Goal: Find specific page/section

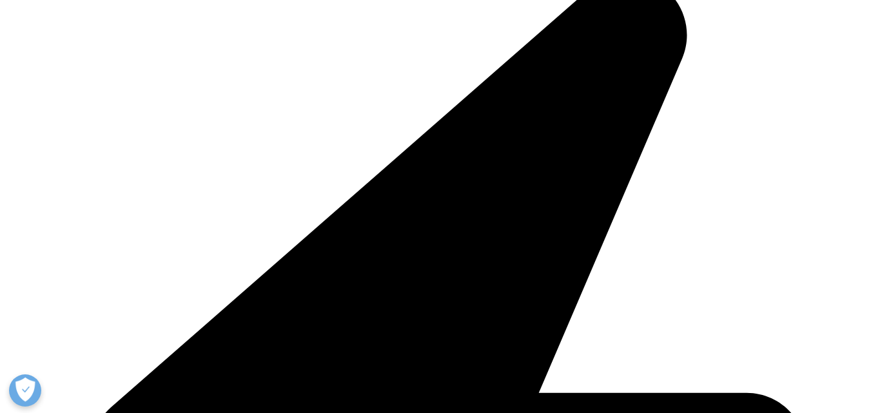
scroll to position [2942, 0]
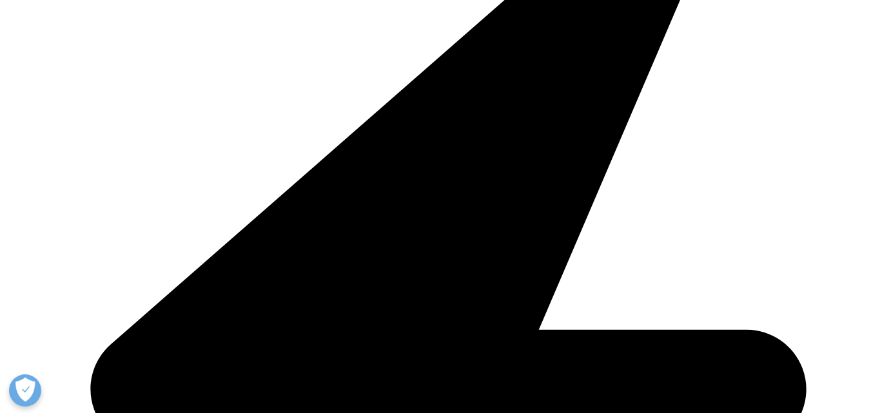
drag, startPoint x: 0, startPoint y: 0, endPoint x: 856, endPoint y: 262, distance: 894.9
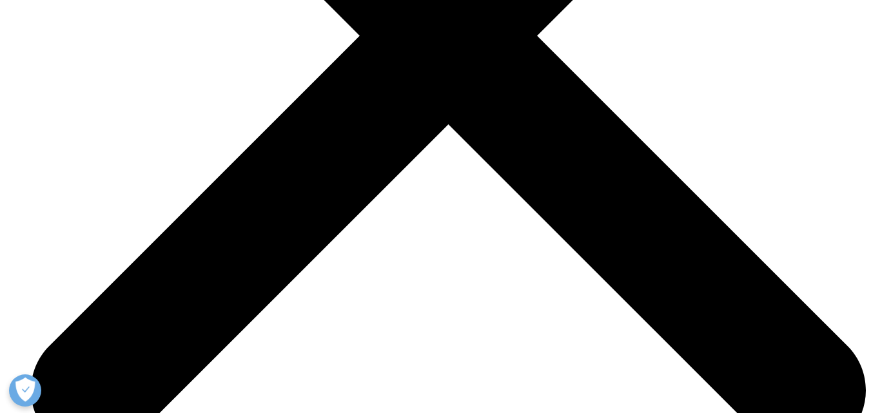
scroll to position [4181, 0]
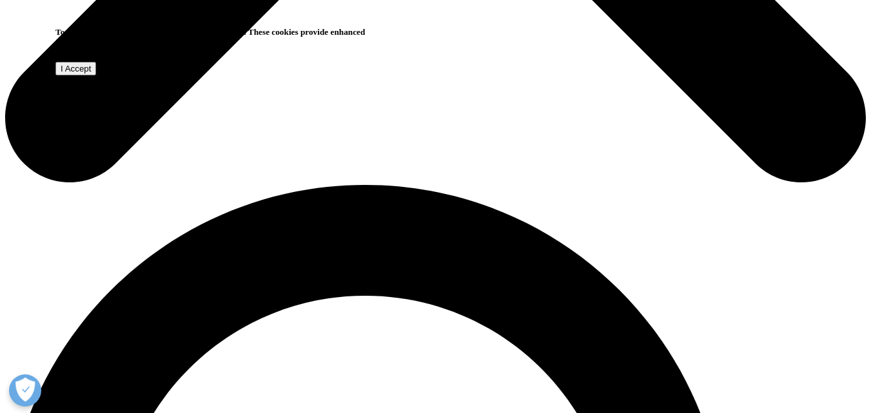
scroll to position [335, 0]
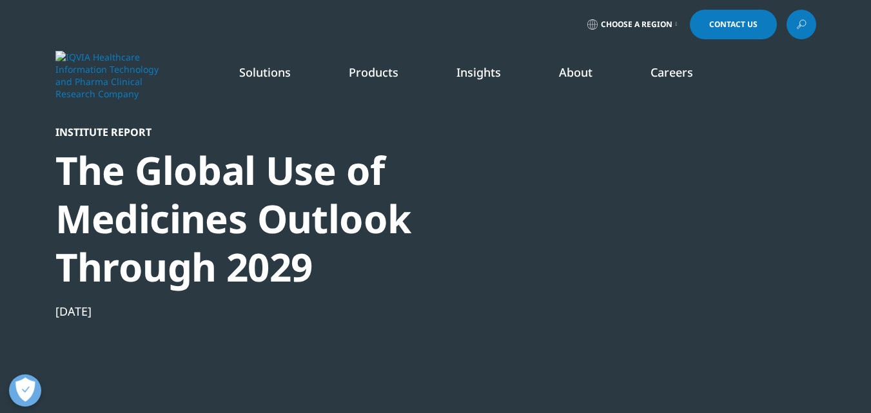
click at [671, 24] on link "Choose a Region" at bounding box center [631, 25] width 95 height 30
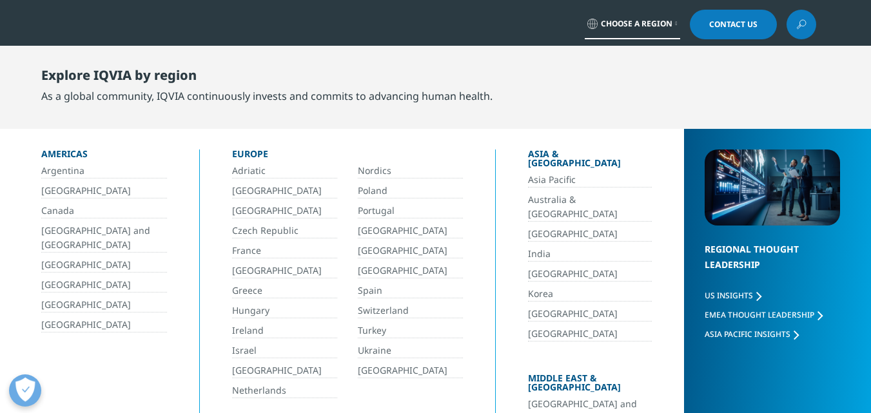
click at [61, 191] on link "[GEOGRAPHIC_DATA]" at bounding box center [104, 191] width 126 height 15
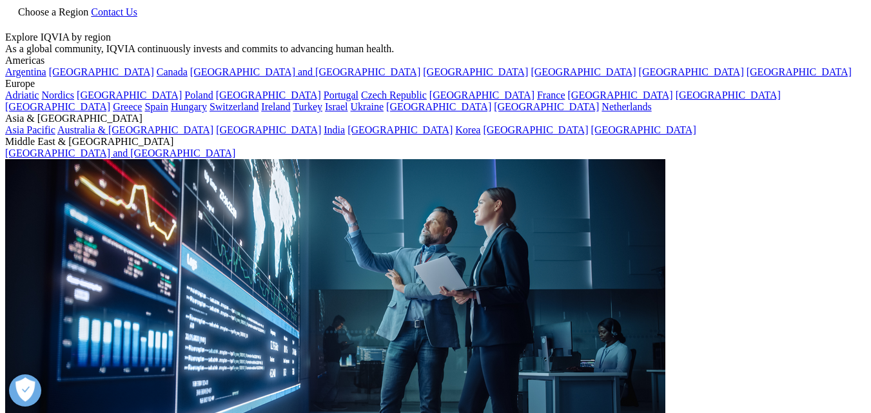
drag, startPoint x: 0, startPoint y: 0, endPoint x: 342, endPoint y: 237, distance: 416.0
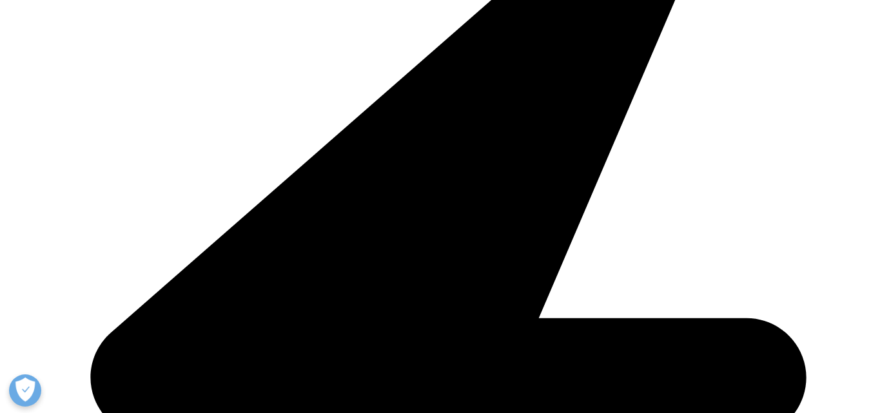
scroll to position [757, 0]
